Goal: Information Seeking & Learning: Learn about a topic

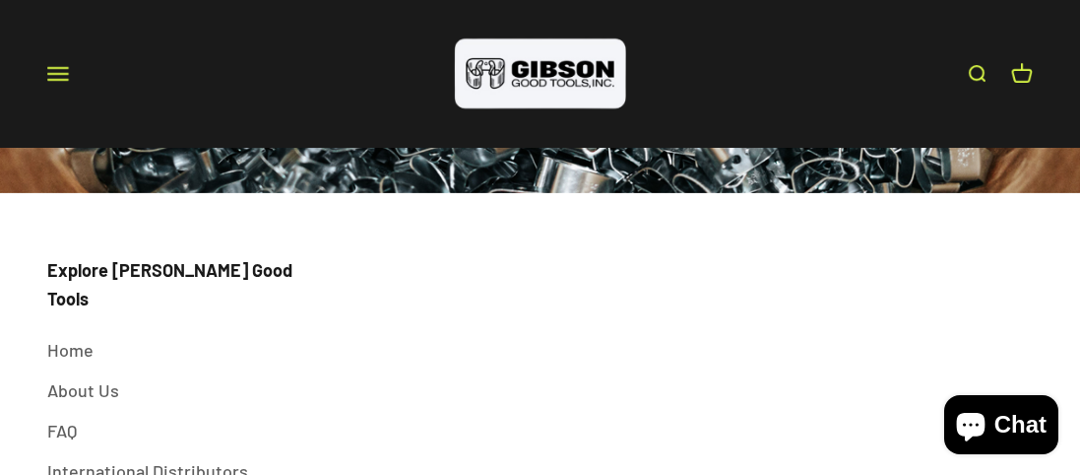
scroll to position [6297, 0]
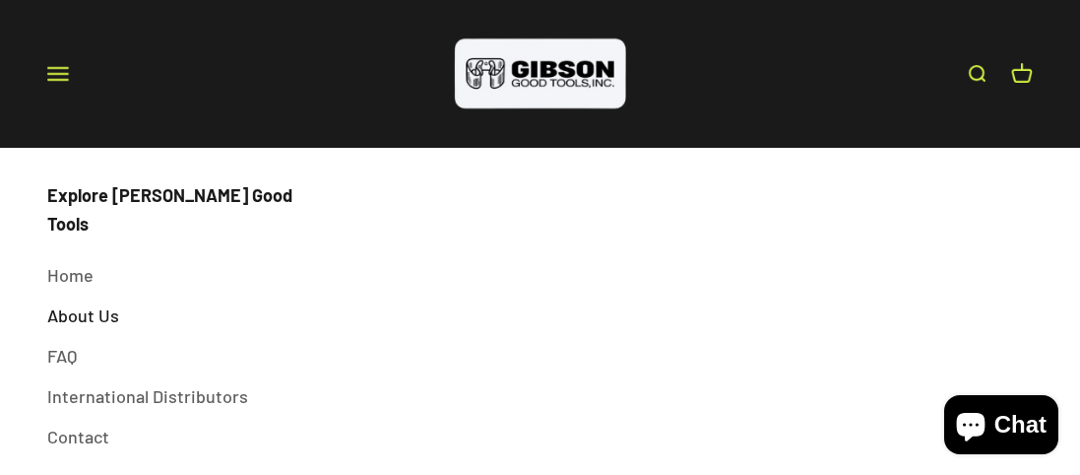
click at [96, 301] on link "About Us" at bounding box center [83, 315] width 72 height 29
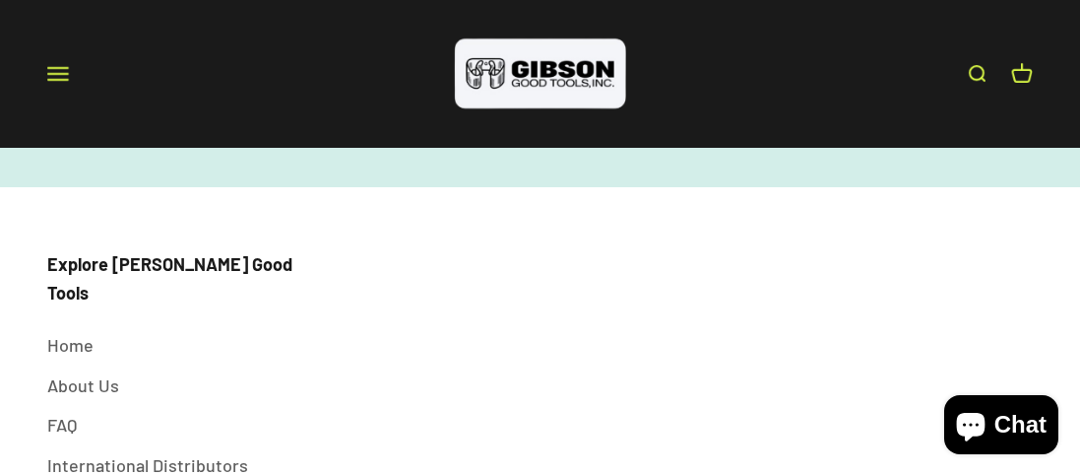
scroll to position [3091, 0]
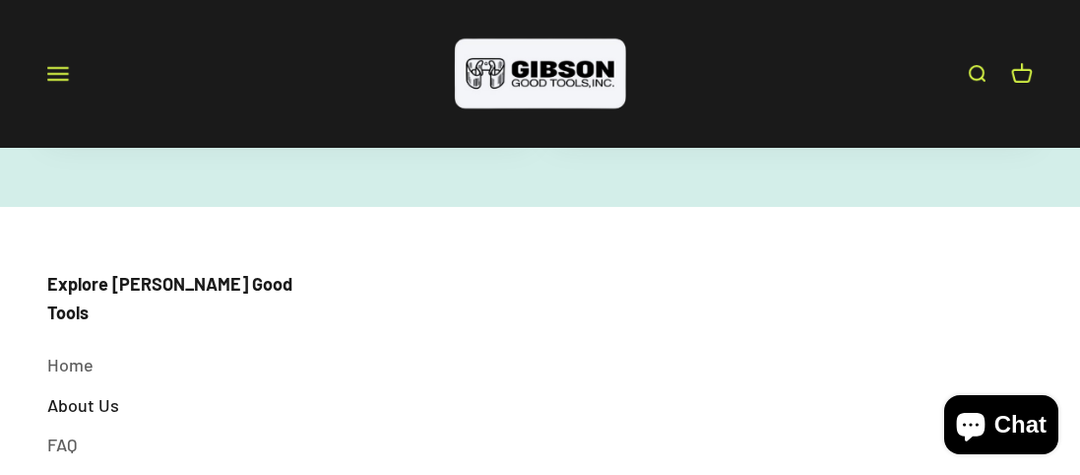
click at [95, 391] on link "About Us" at bounding box center [83, 405] width 72 height 29
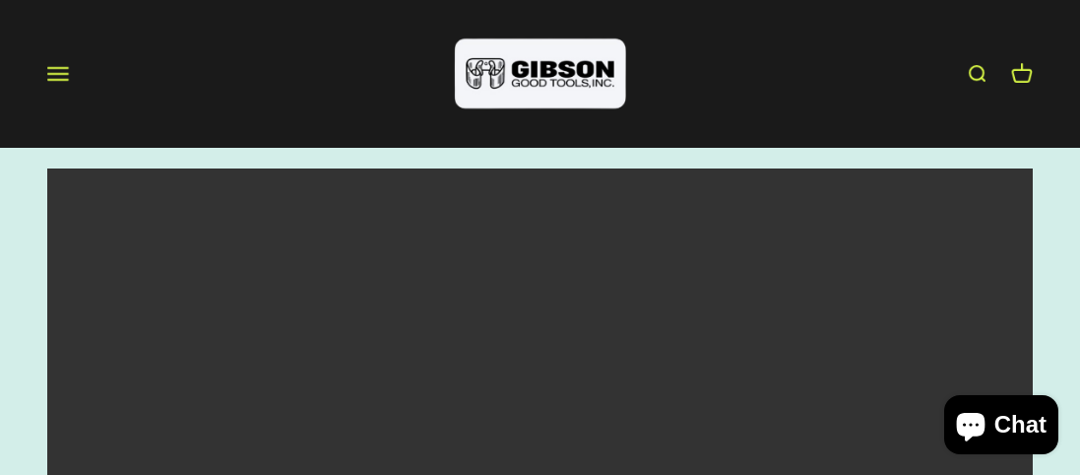
scroll to position [1448, 0]
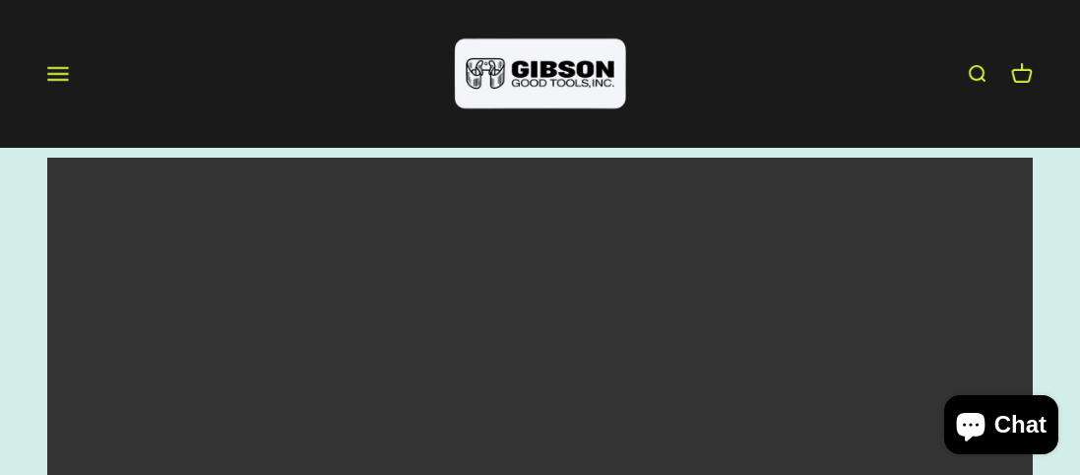
click at [871, 457] on video at bounding box center [540, 404] width 986 height 493
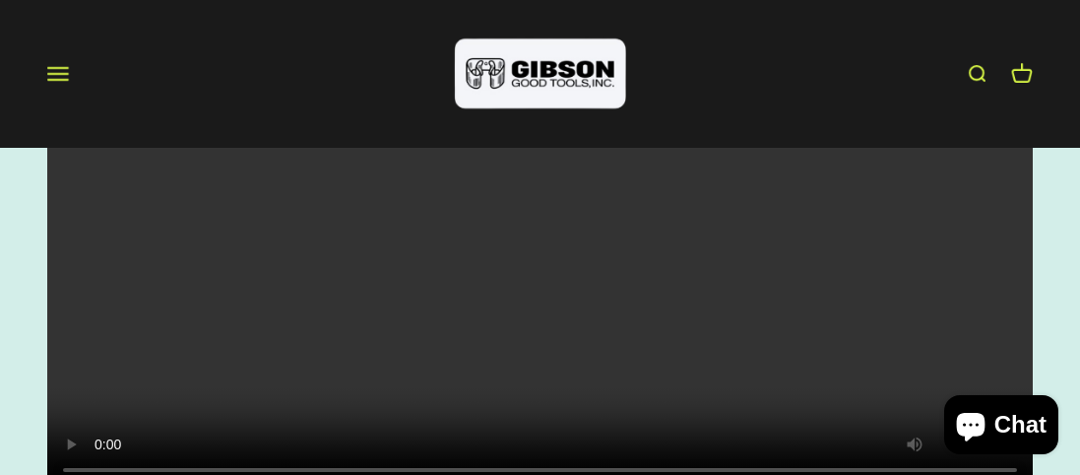
scroll to position [1607, 0]
click at [642, 320] on video at bounding box center [540, 244] width 986 height 493
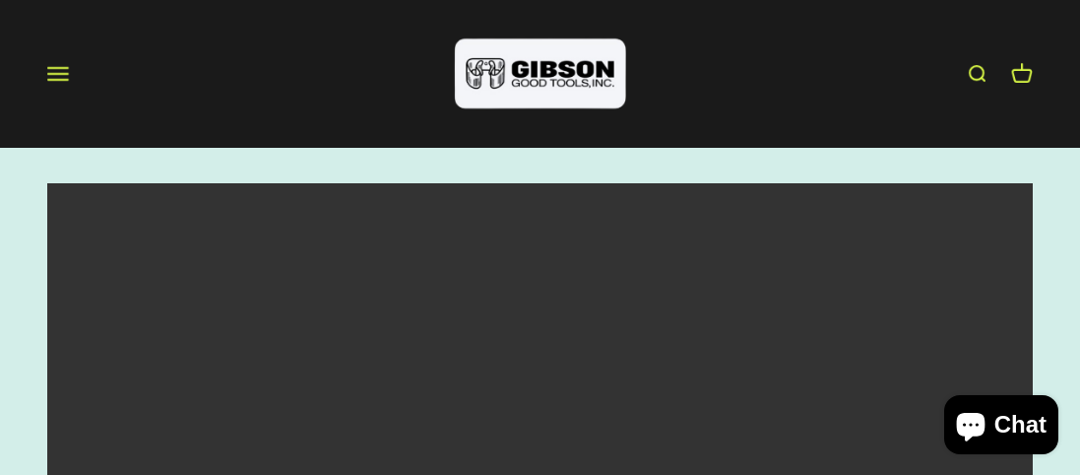
scroll to position [1389, 0]
